Goal: Task Accomplishment & Management: Manage account settings

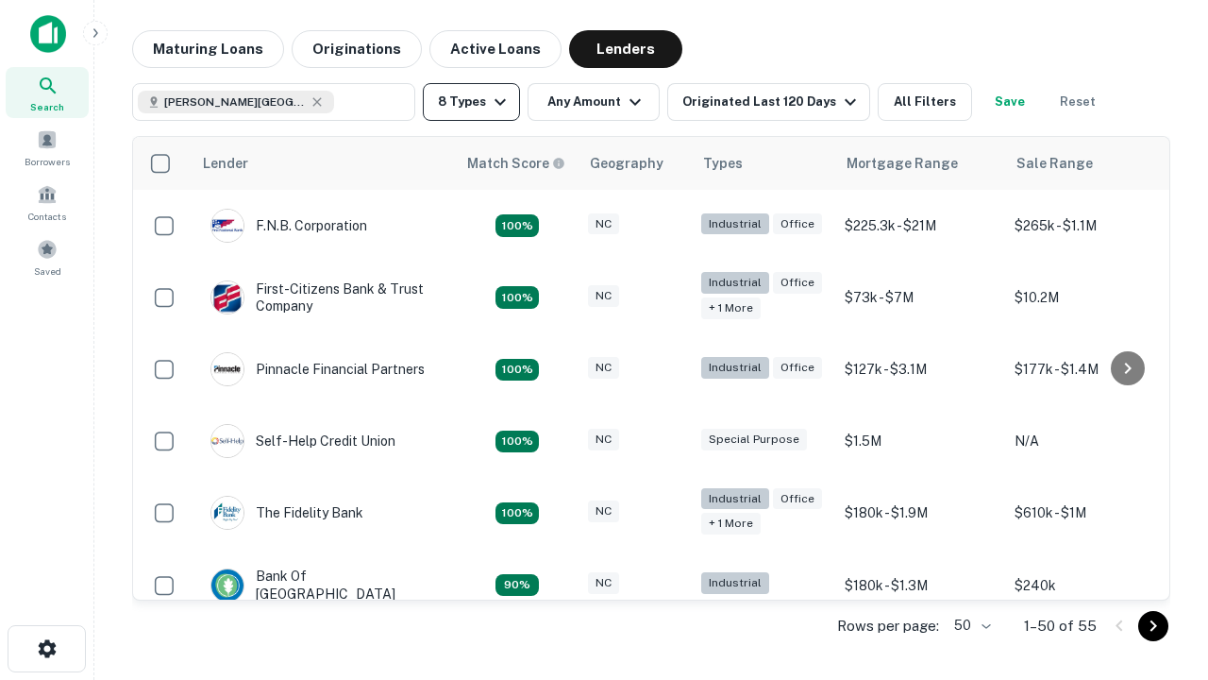
click at [471, 102] on button "8 Types" at bounding box center [471, 102] width 97 height 38
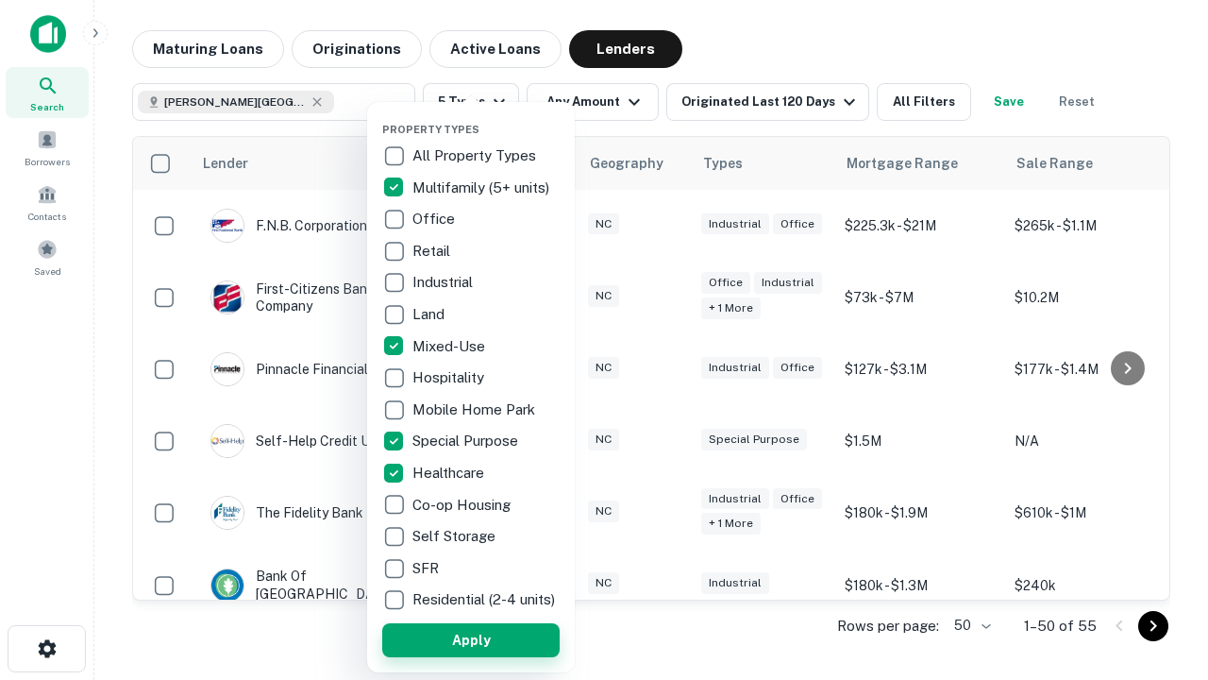
click at [471, 639] on button "Apply" at bounding box center [470, 640] width 177 height 34
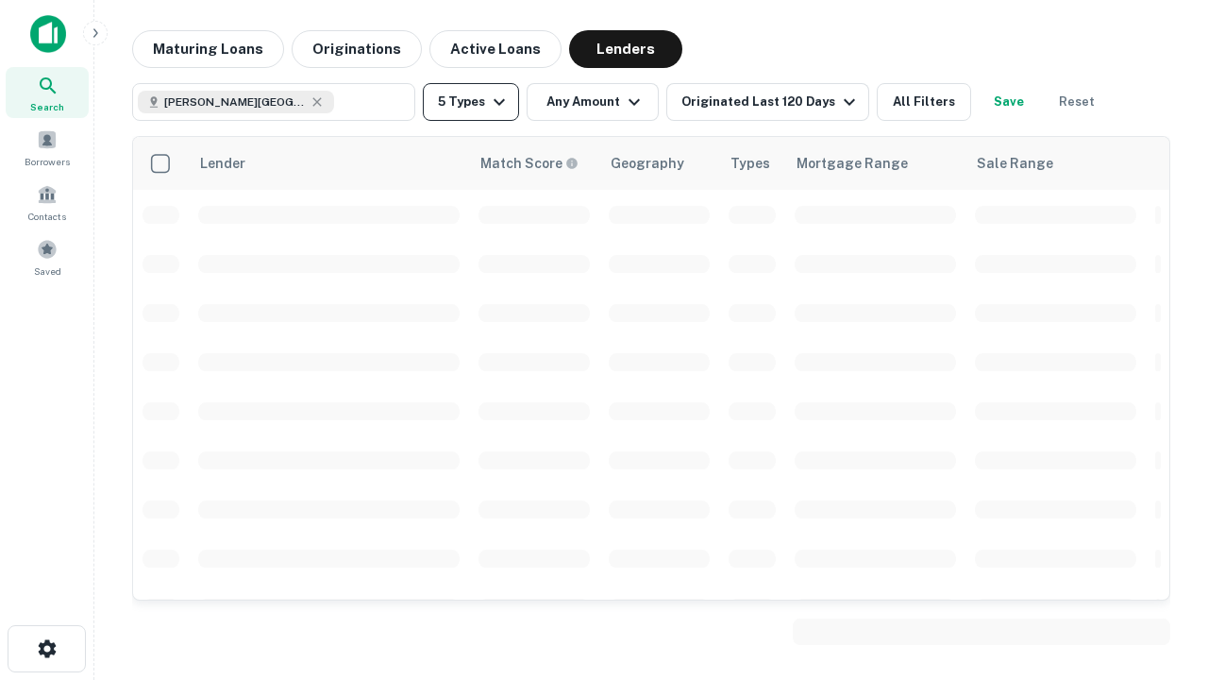
click at [471, 102] on button "5 Types" at bounding box center [471, 102] width 96 height 38
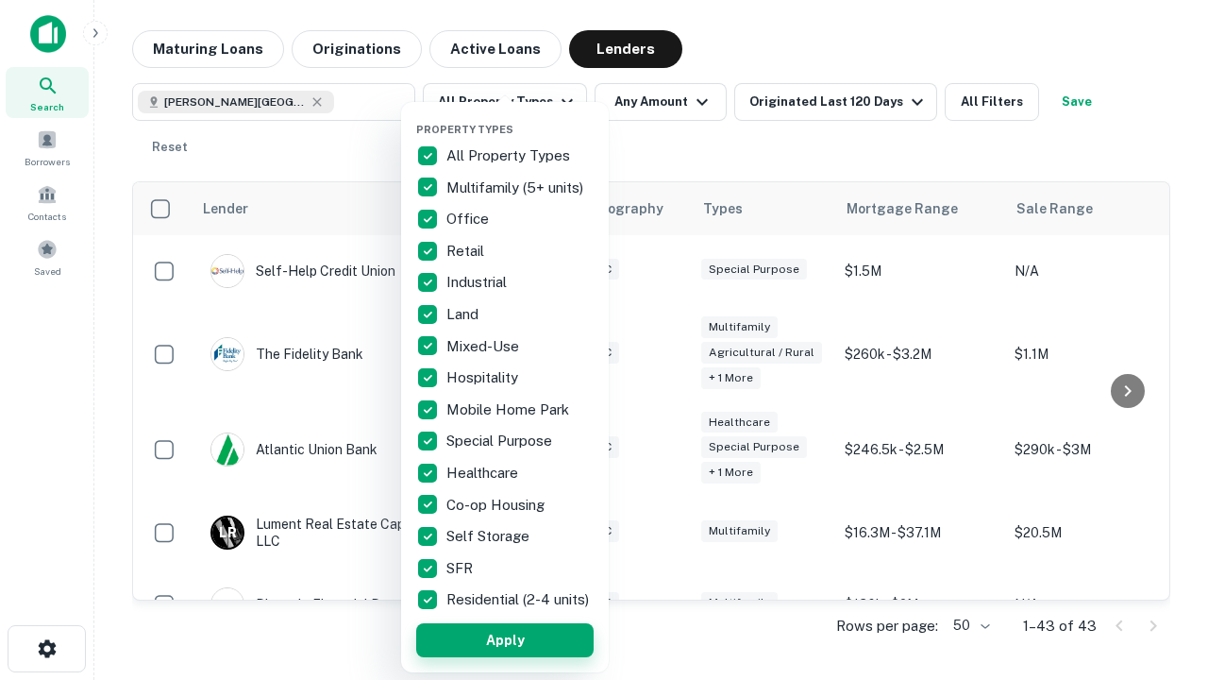
click at [505, 639] on button "Apply" at bounding box center [504, 640] width 177 height 34
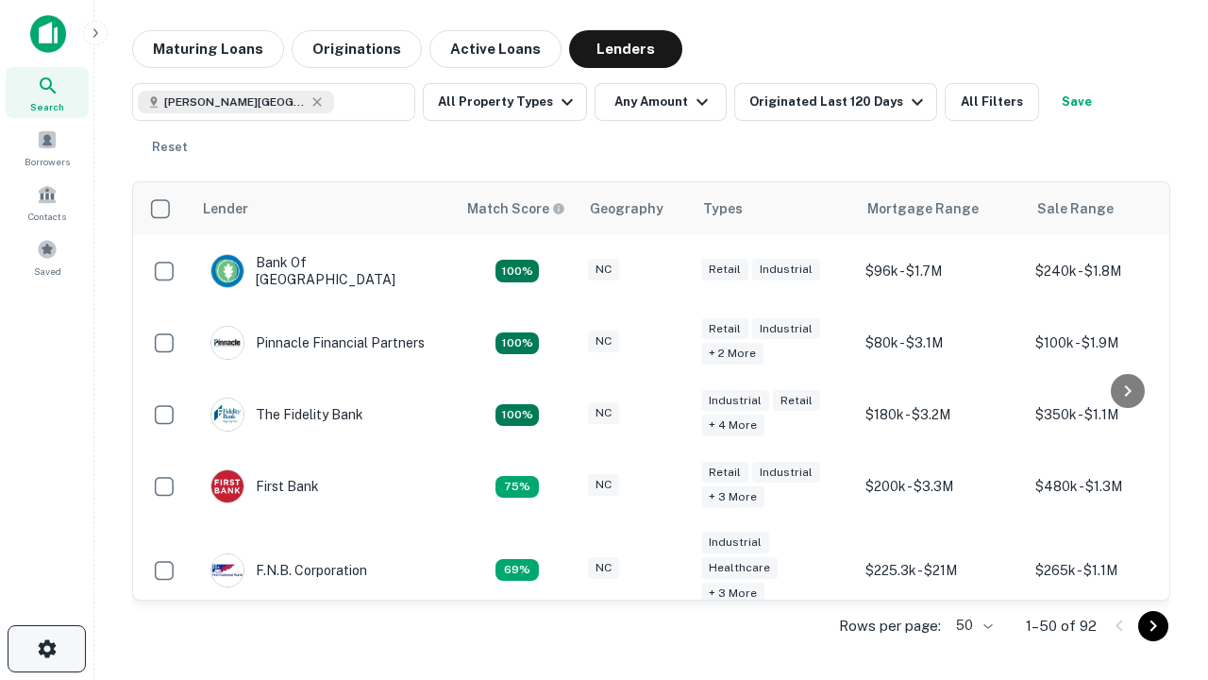
click at [46, 648] on icon "button" at bounding box center [47, 648] width 23 height 23
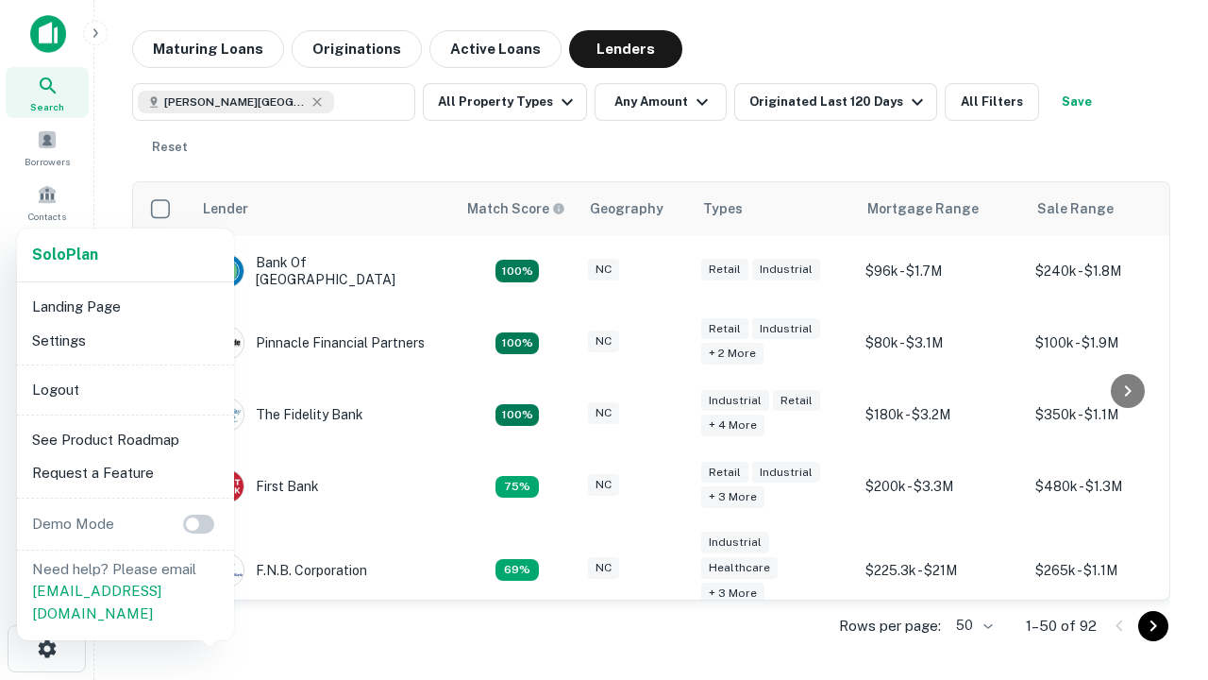
click at [125, 389] on li "Logout" at bounding box center [126, 390] width 202 height 34
